Goal: Transaction & Acquisition: Subscribe to service/newsletter

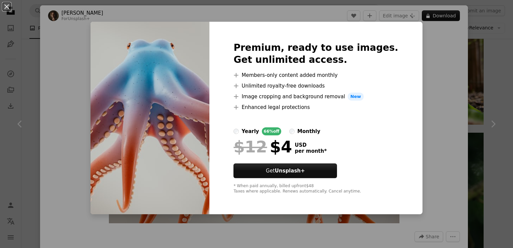
scroll to position [7344, 0]
click at [294, 171] on strong "Unsplash+" at bounding box center [290, 171] width 30 height 6
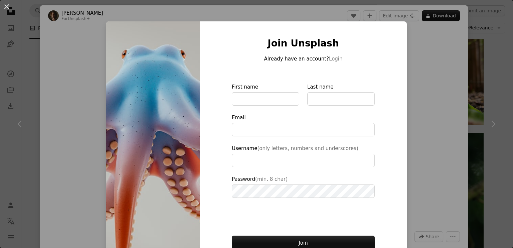
type input "**********"
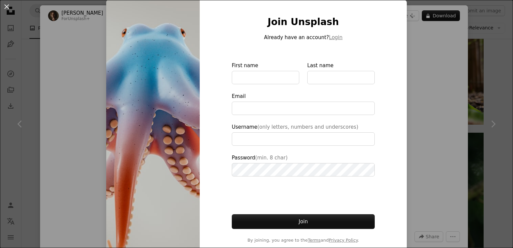
scroll to position [33, 0]
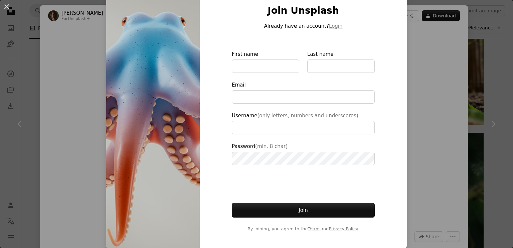
click at [179, 149] on img at bounding box center [152, 118] width 93 height 259
drag, startPoint x: 289, startPoint y: 209, endPoint x: 287, endPoint y: 205, distance: 5.1
click at [289, 209] on button "Join" at bounding box center [303, 210] width 143 height 15
click at [249, 59] on input "First name" at bounding box center [265, 65] width 67 height 13
type input "*******"
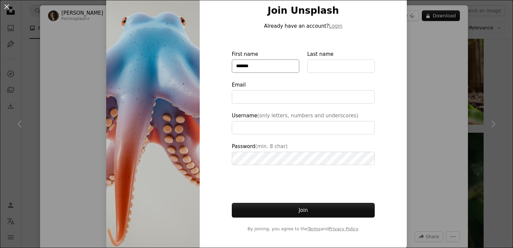
type input "*******"
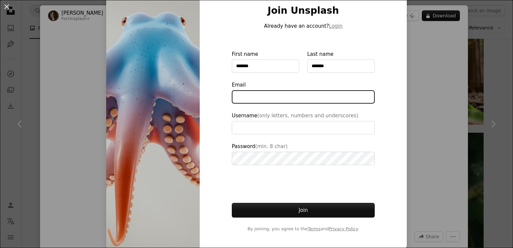
click at [249, 94] on input "Email" at bounding box center [303, 96] width 143 height 13
type input "**********"
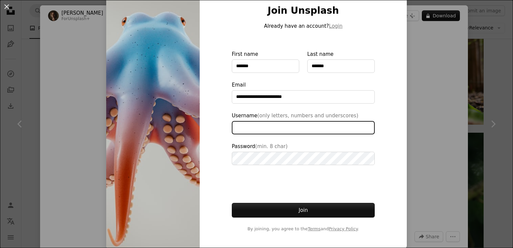
click at [239, 125] on input "Username (only letters, numbers and underscores)" at bounding box center [303, 127] width 143 height 13
type input "**********"
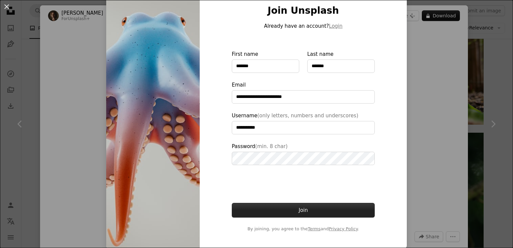
click at [298, 207] on button "Join" at bounding box center [303, 210] width 143 height 15
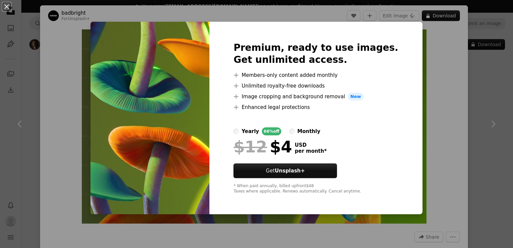
scroll to position [2126, 0]
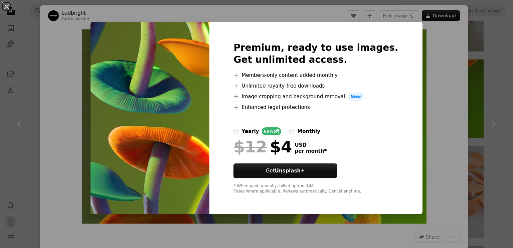
click at [64, 46] on div "An X shape Premium, ready to use images. Get unlimited access. A plus sign Memb…" at bounding box center [256, 124] width 513 height 248
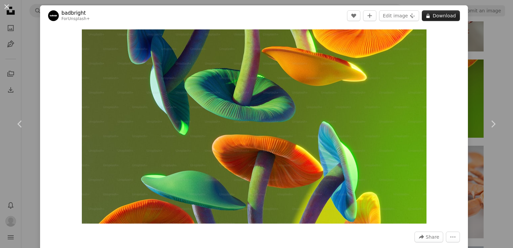
click at [435, 14] on button "A lock Download" at bounding box center [440, 15] width 38 height 11
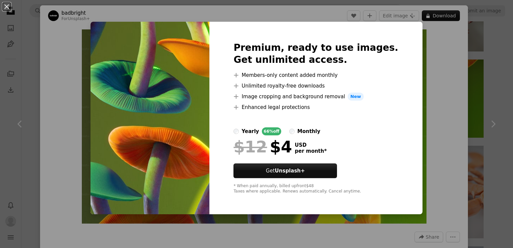
click at [199, 125] on img at bounding box center [149, 118] width 119 height 192
click at [431, 160] on div "An X shape Premium, ready to use images. Get unlimited access. A plus sign Memb…" at bounding box center [256, 124] width 513 height 248
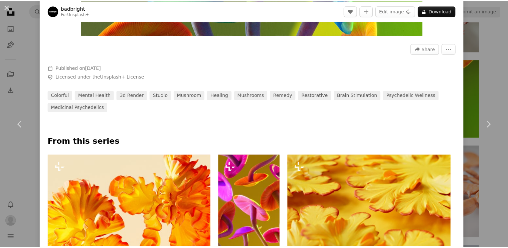
scroll to position [133, 0]
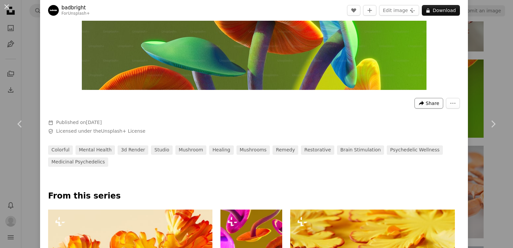
click at [426, 106] on span "Share" at bounding box center [431, 103] width 13 height 10
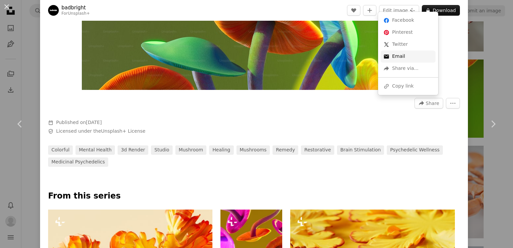
click at [403, 58] on link "An envelope Email" at bounding box center [407, 56] width 55 height 12
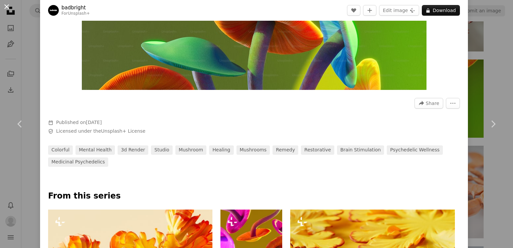
click at [7, 8] on button "An X shape" at bounding box center [7, 7] width 8 height 8
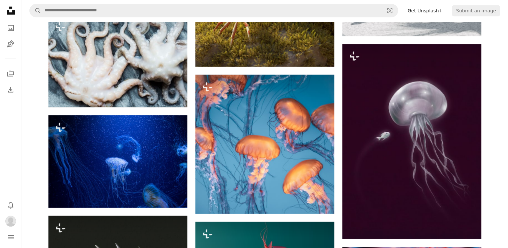
scroll to position [1725, 0]
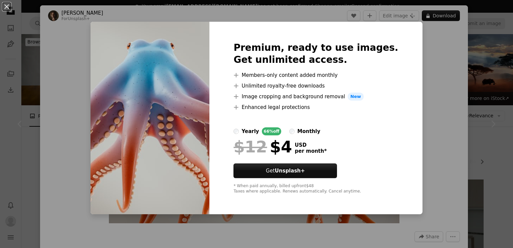
click at [65, 40] on div "An X shape Premium, ready to use images. Get unlimited access. A plus sign Memb…" at bounding box center [256, 124] width 513 height 248
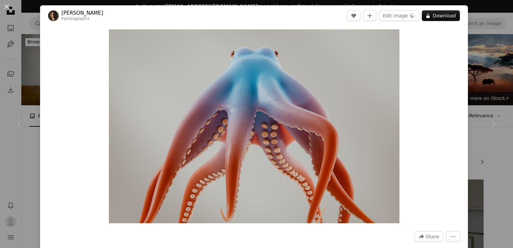
scroll to position [2028, 0]
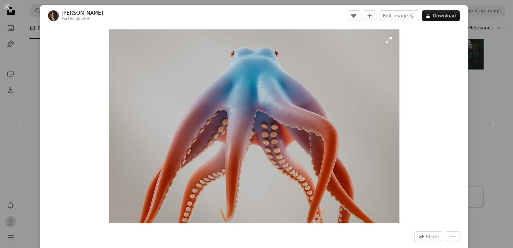
click at [385, 40] on img "Zoom in on this image" at bounding box center [254, 126] width 290 height 194
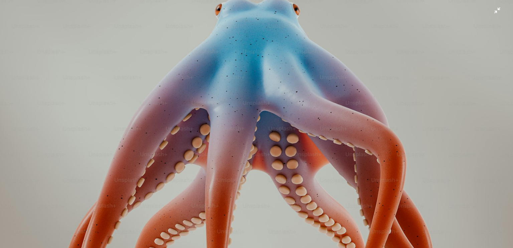
scroll to position [0, 0]
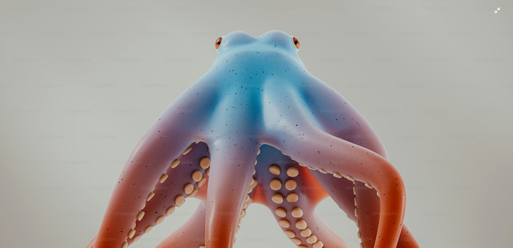
click at [492, 12] on img "Zoom out on this image" at bounding box center [256, 171] width 513 height 342
